Goal: Navigation & Orientation: Find specific page/section

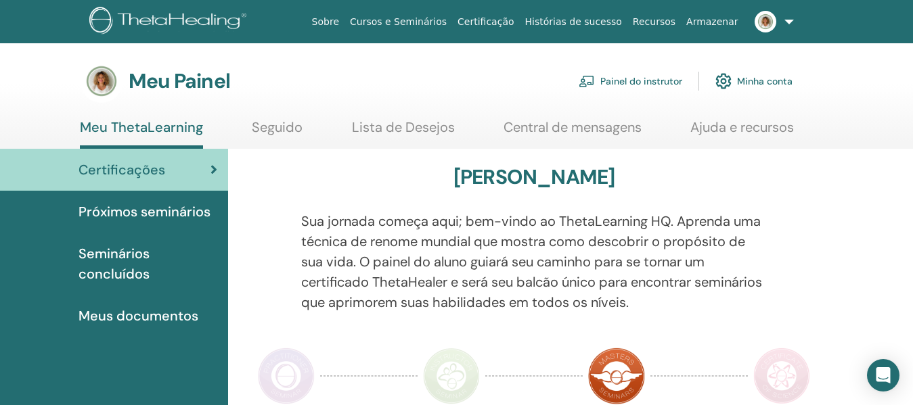
click at [187, 212] on font "Próximos seminários" at bounding box center [145, 212] width 132 height 18
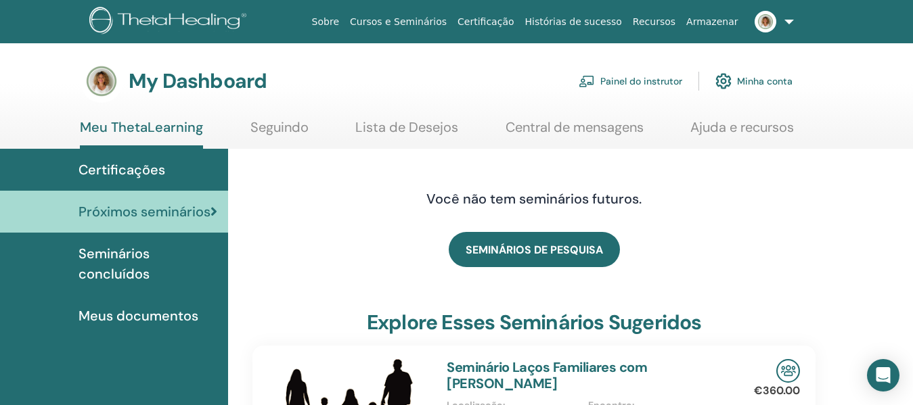
drag, startPoint x: 451, startPoint y: 128, endPoint x: 460, endPoint y: 132, distance: 10.3
click at [451, 128] on link "Lista de Desejos" at bounding box center [406, 132] width 103 height 26
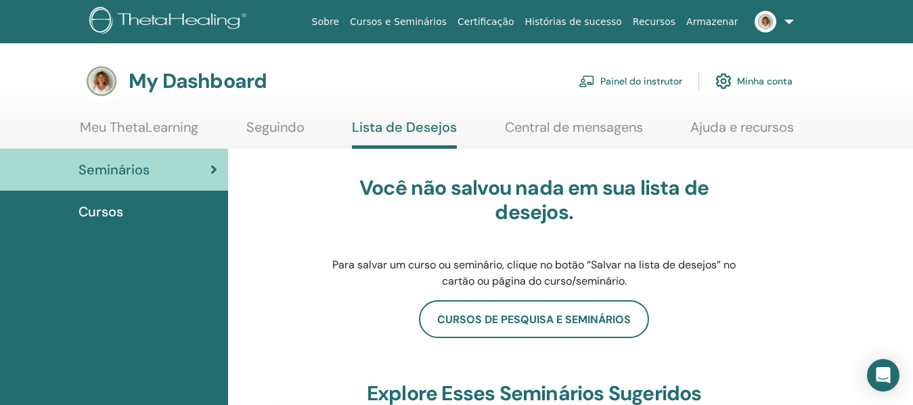
click at [452, 22] on link "Cursos e Seminários" at bounding box center [399, 21] width 108 height 25
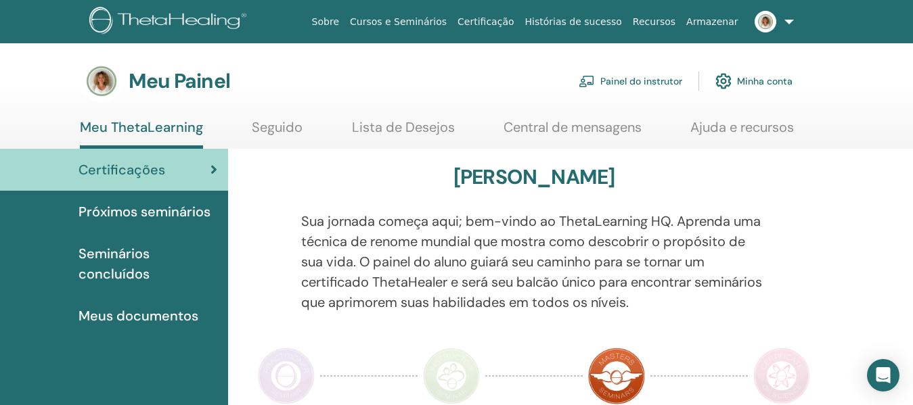
click at [653, 83] on font "Painel do instrutor" at bounding box center [641, 82] width 82 height 12
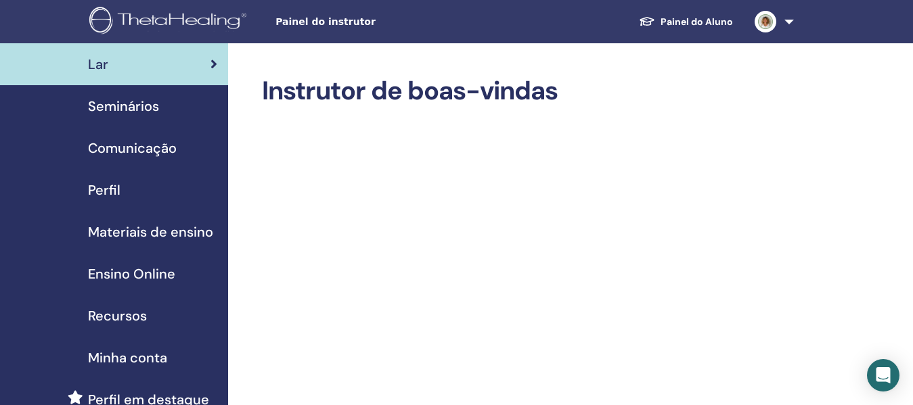
click at [138, 105] on span "Seminários" at bounding box center [123, 106] width 71 height 20
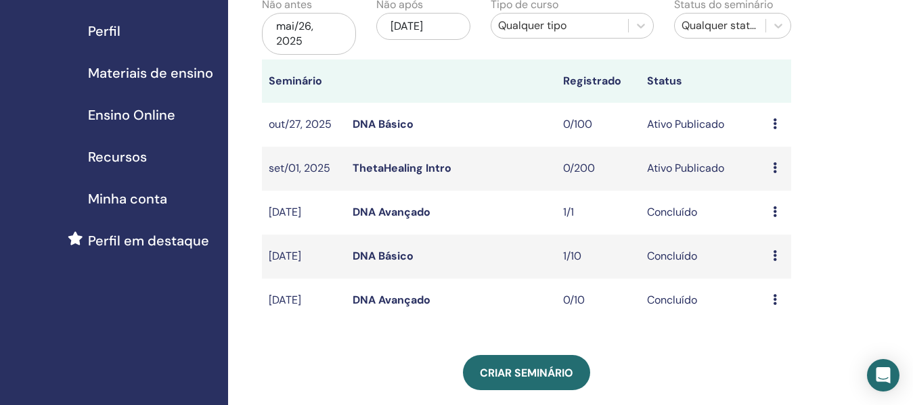
scroll to position [135, 0]
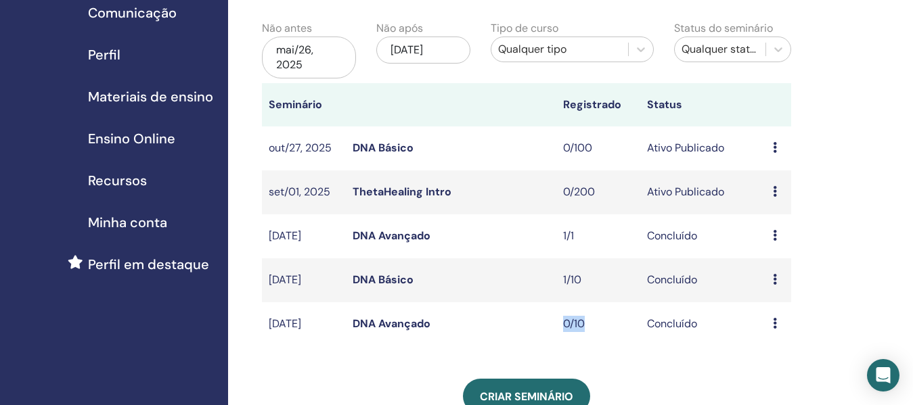
drag, startPoint x: 562, startPoint y: 330, endPoint x: 602, endPoint y: 340, distance: 40.6
click at [602, 340] on td "0/10" at bounding box center [598, 325] width 84 height 44
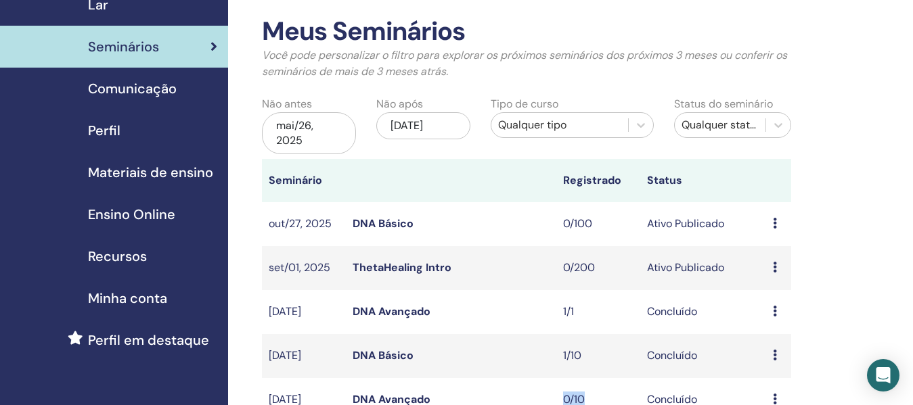
scroll to position [0, 0]
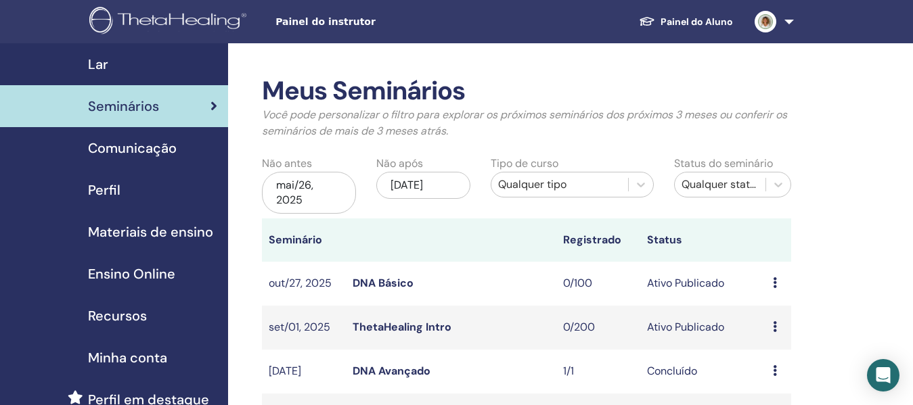
click at [105, 70] on span "Lar" at bounding box center [98, 64] width 20 height 20
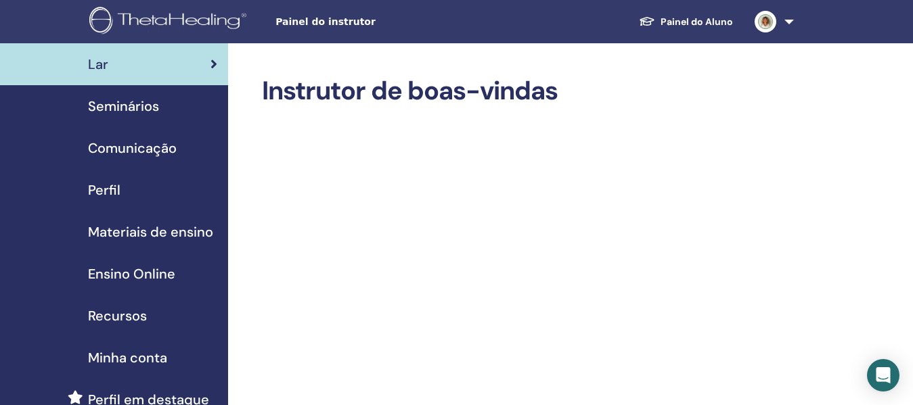
click at [714, 7] on ul "Painel do Aluno RC Rosana Corrêa Meu ThetaLearning Meus ThetaHealers Meus Semin…" at bounding box center [714, 21] width 252 height 43
click at [715, 22] on link "Painel do Aluno" at bounding box center [686, 21] width 116 height 25
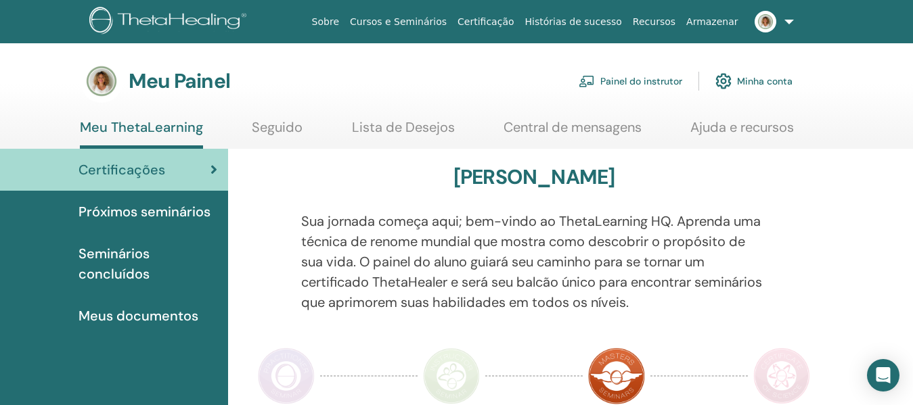
click at [179, 210] on font "Próximos seminários" at bounding box center [145, 212] width 132 height 18
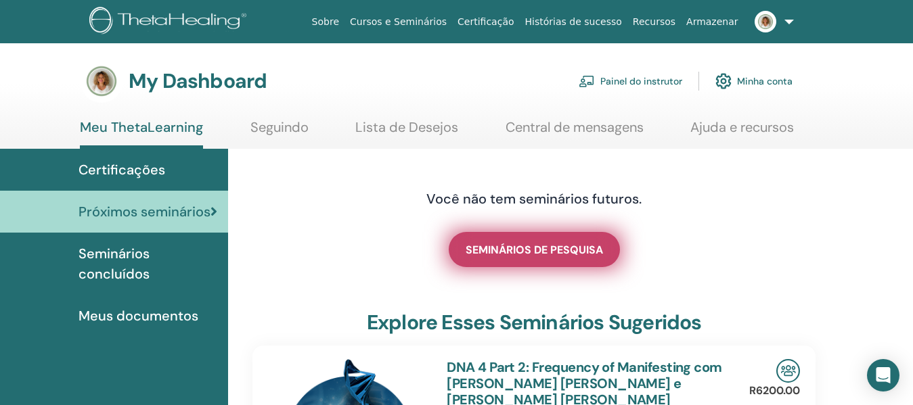
click at [594, 243] on link "SEMINÁRIOS DE PESQUISA" at bounding box center [534, 249] width 171 height 35
